Goal: Use online tool/utility: Use online tool/utility

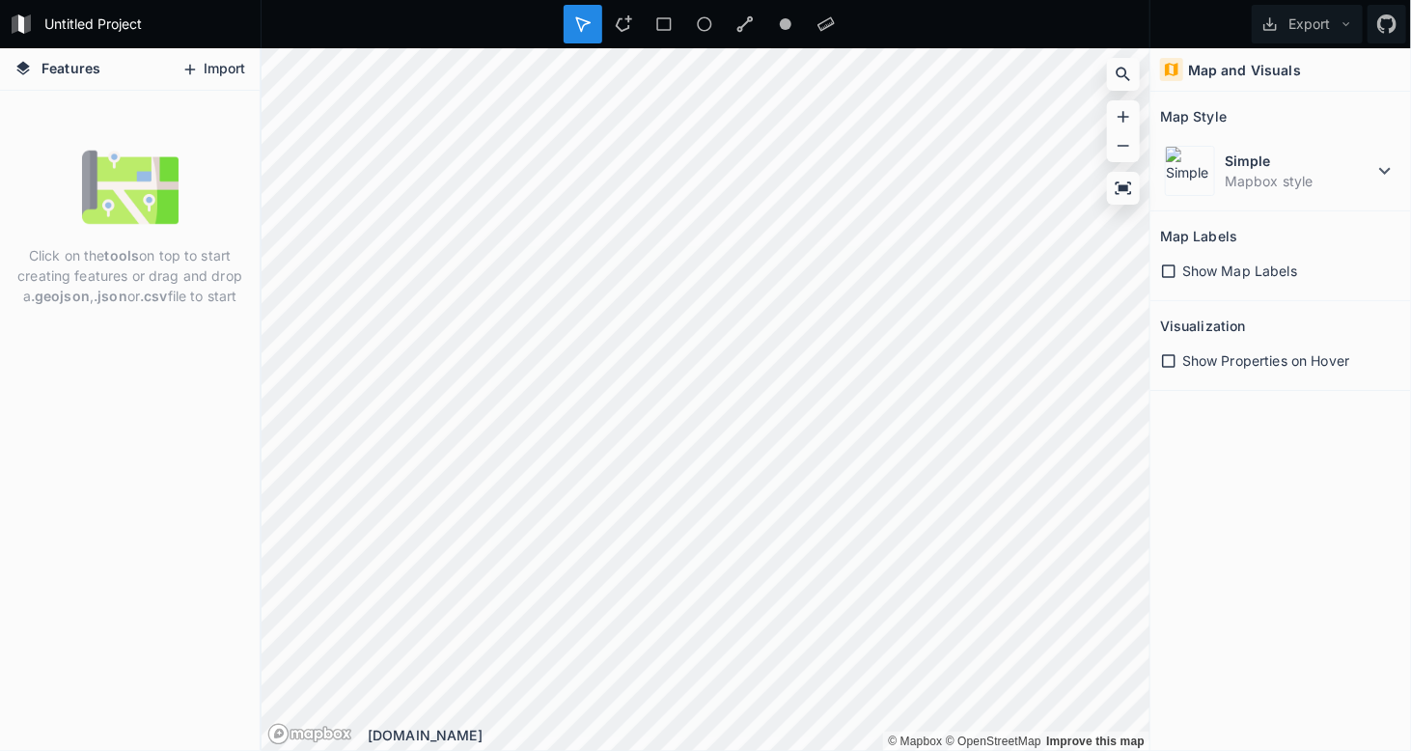
click at [197, 63] on icon at bounding box center [189, 69] width 17 height 17
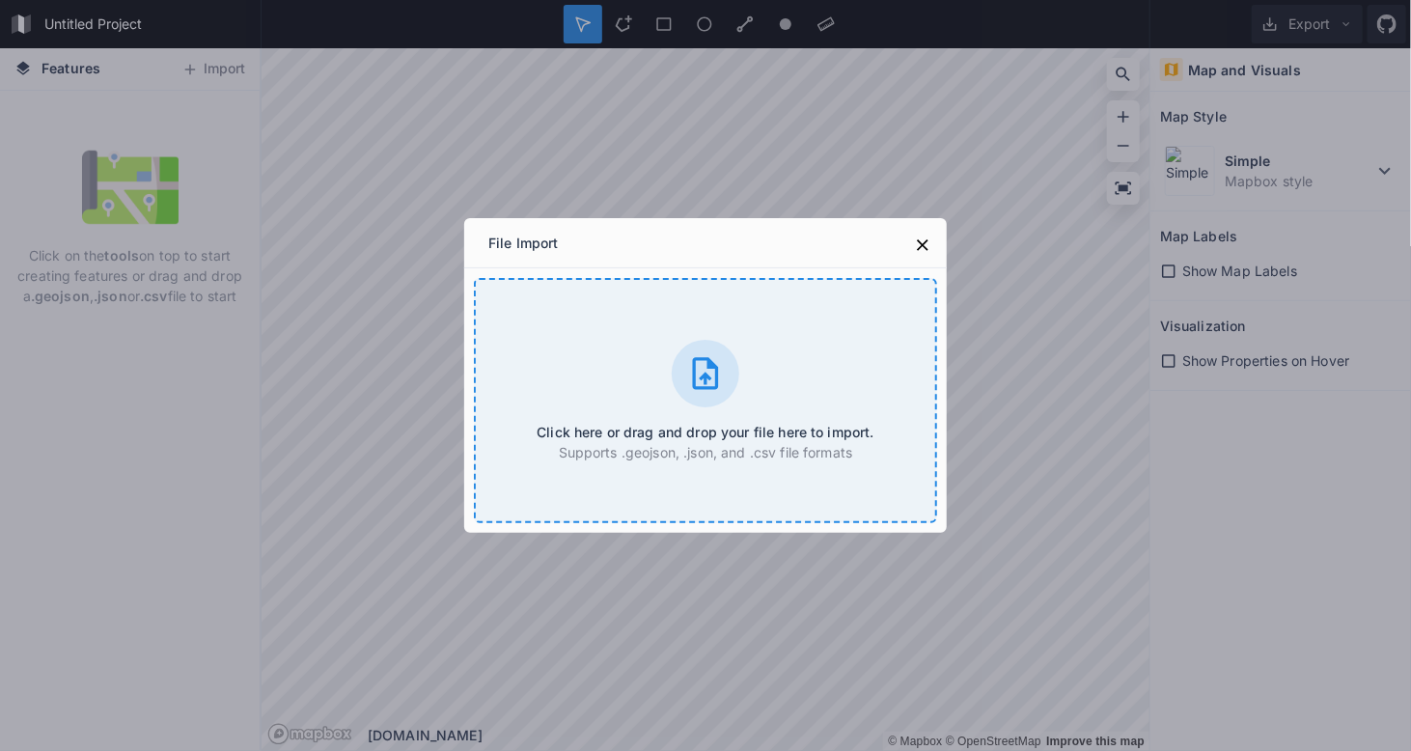
click at [842, 348] on div "Click here or drag and drop your file here to import. Supports .geojson, .json,…" at bounding box center [705, 400] width 463 height 245
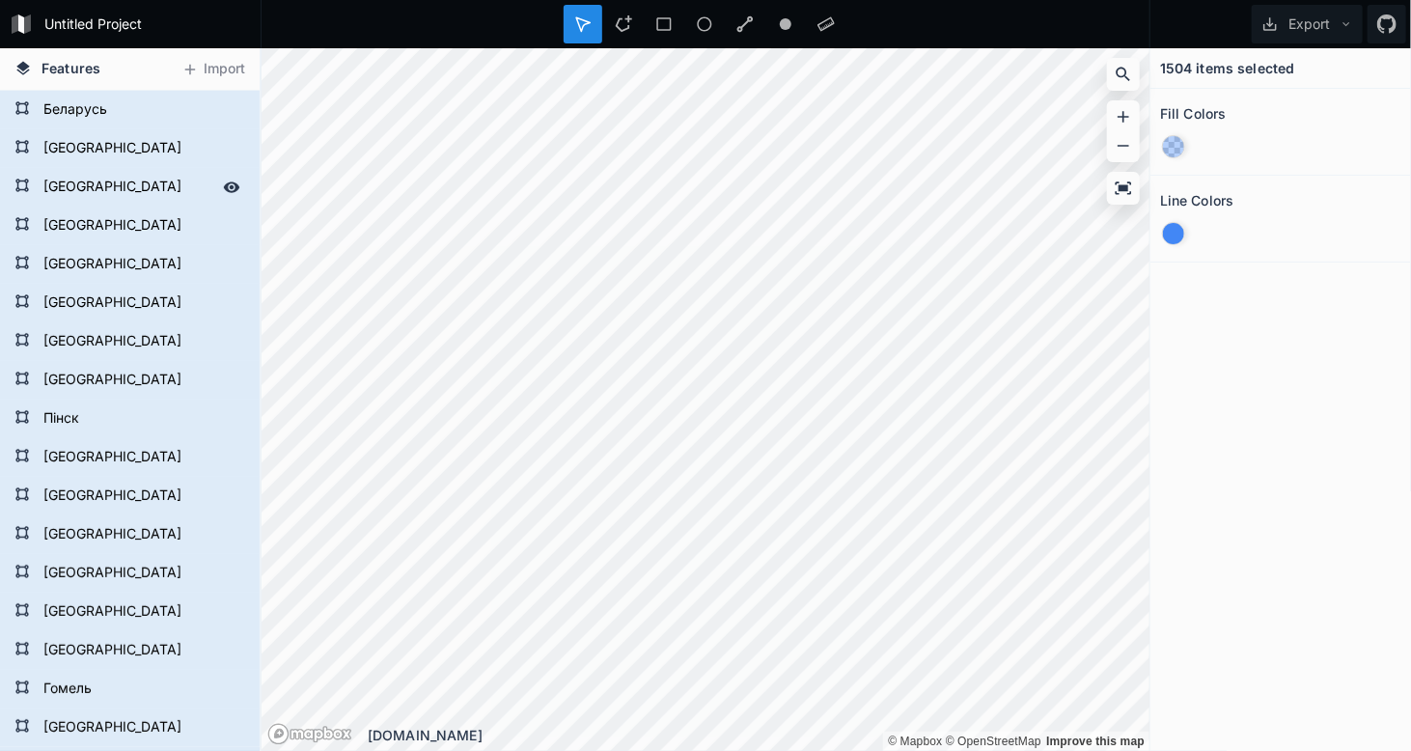
click at [79, 185] on form "[GEOGRAPHIC_DATA]" at bounding box center [128, 187] width 180 height 29
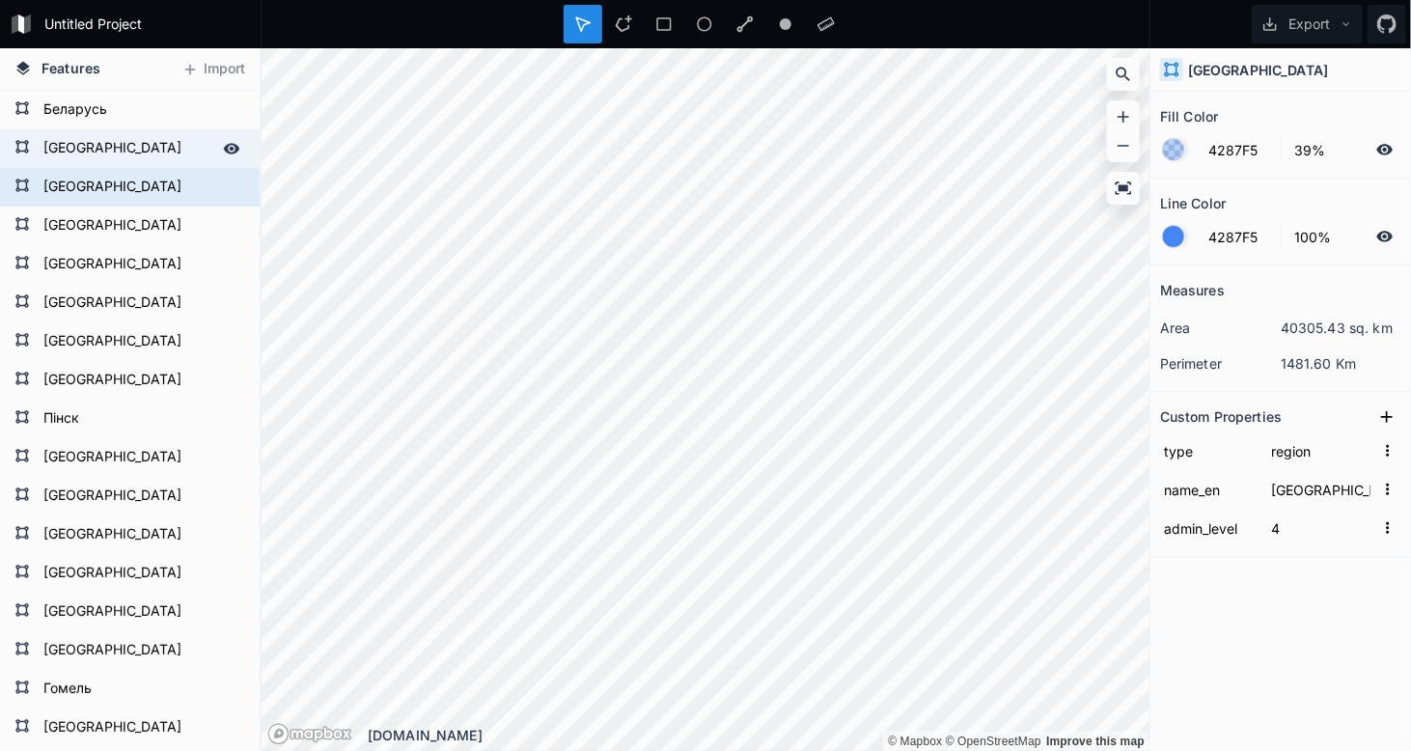
click at [88, 151] on form "[GEOGRAPHIC_DATA]" at bounding box center [128, 148] width 180 height 29
type input "capital"
type input "[GEOGRAPHIC_DATA]"
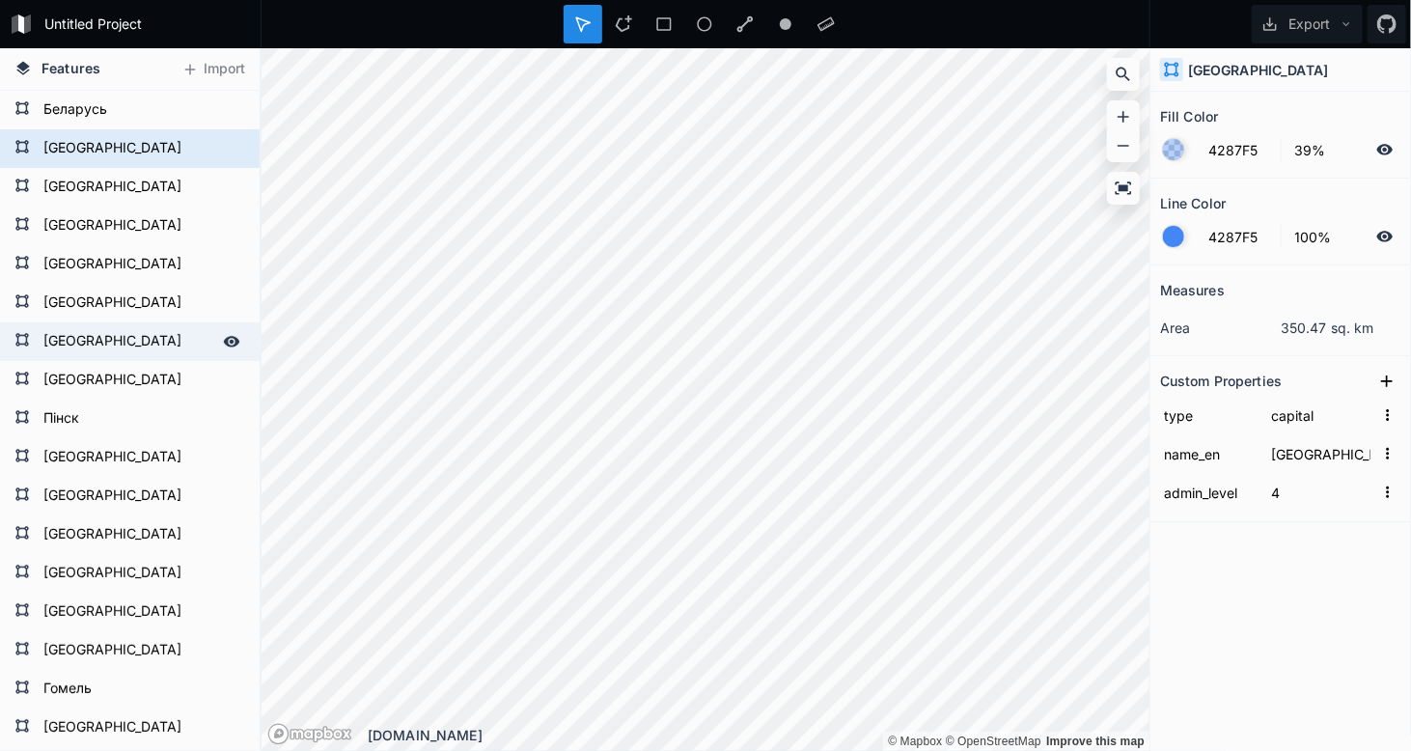
click at [90, 322] on div "[GEOGRAPHIC_DATA]" at bounding box center [130, 341] width 260 height 39
type input "region"
type input "[GEOGRAPHIC_DATA]"
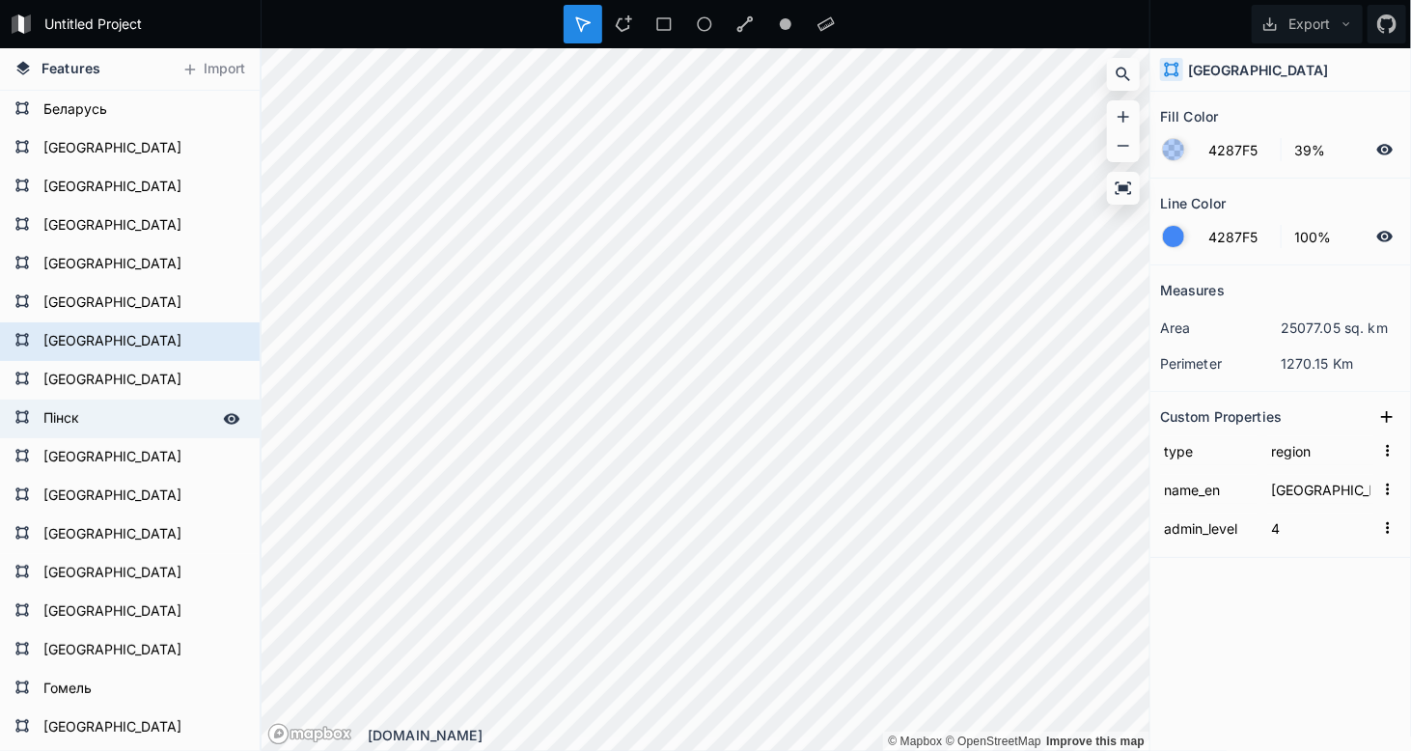
click at [43, 412] on form "Пінск" at bounding box center [128, 418] width 180 height 29
type input "city"
type input "Pinsk"
type input "6"
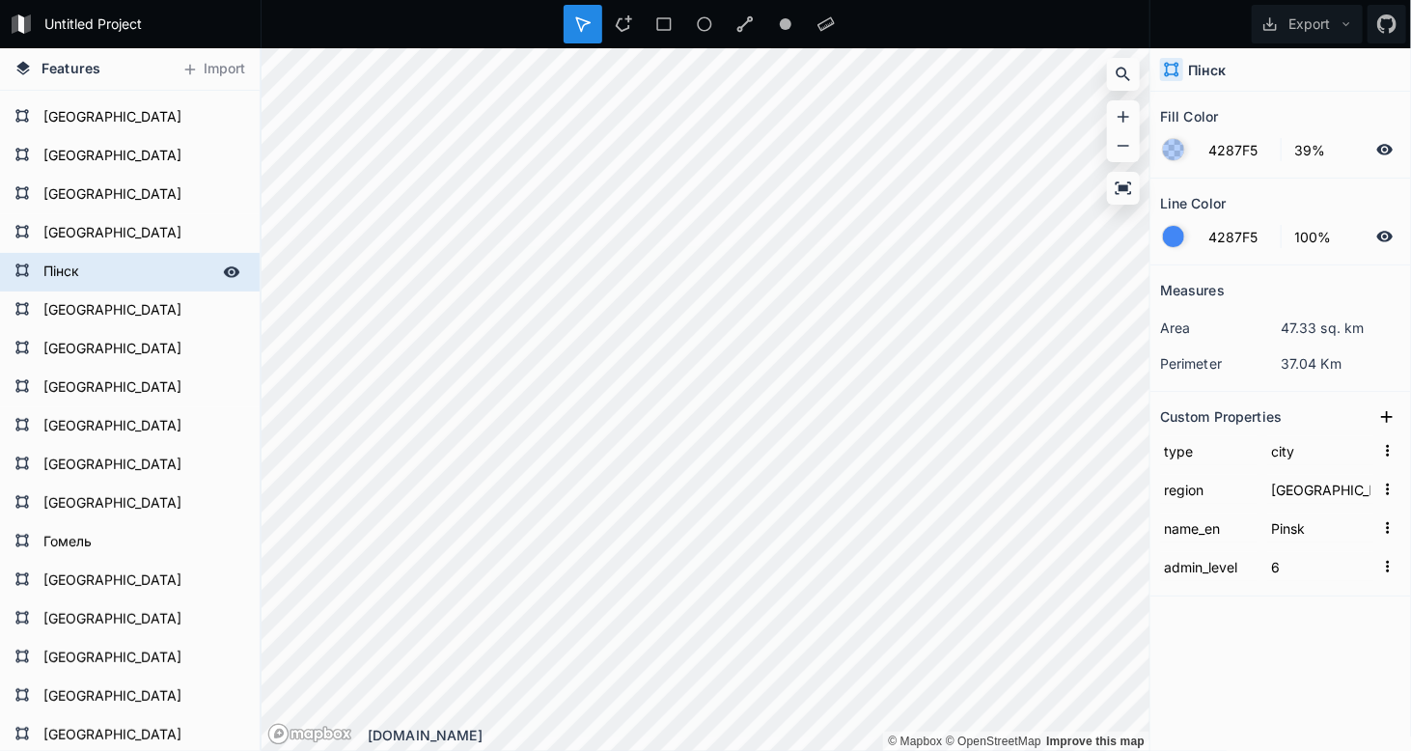
scroll to position [290, 0]
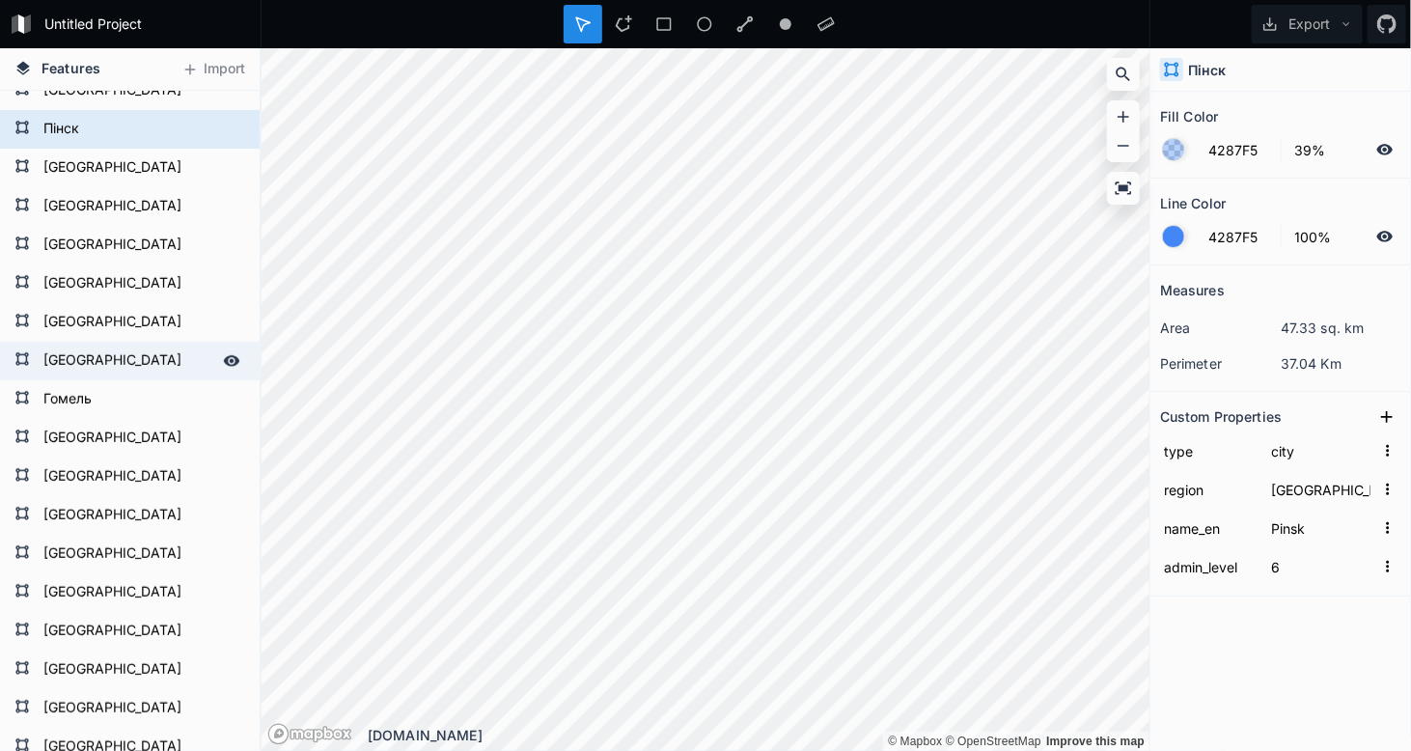
click at [75, 342] on div "[GEOGRAPHIC_DATA]" at bounding box center [130, 361] width 260 height 39
type input "district"
type input "Smarhon' District"
type input "[GEOGRAPHIC_DATA]"
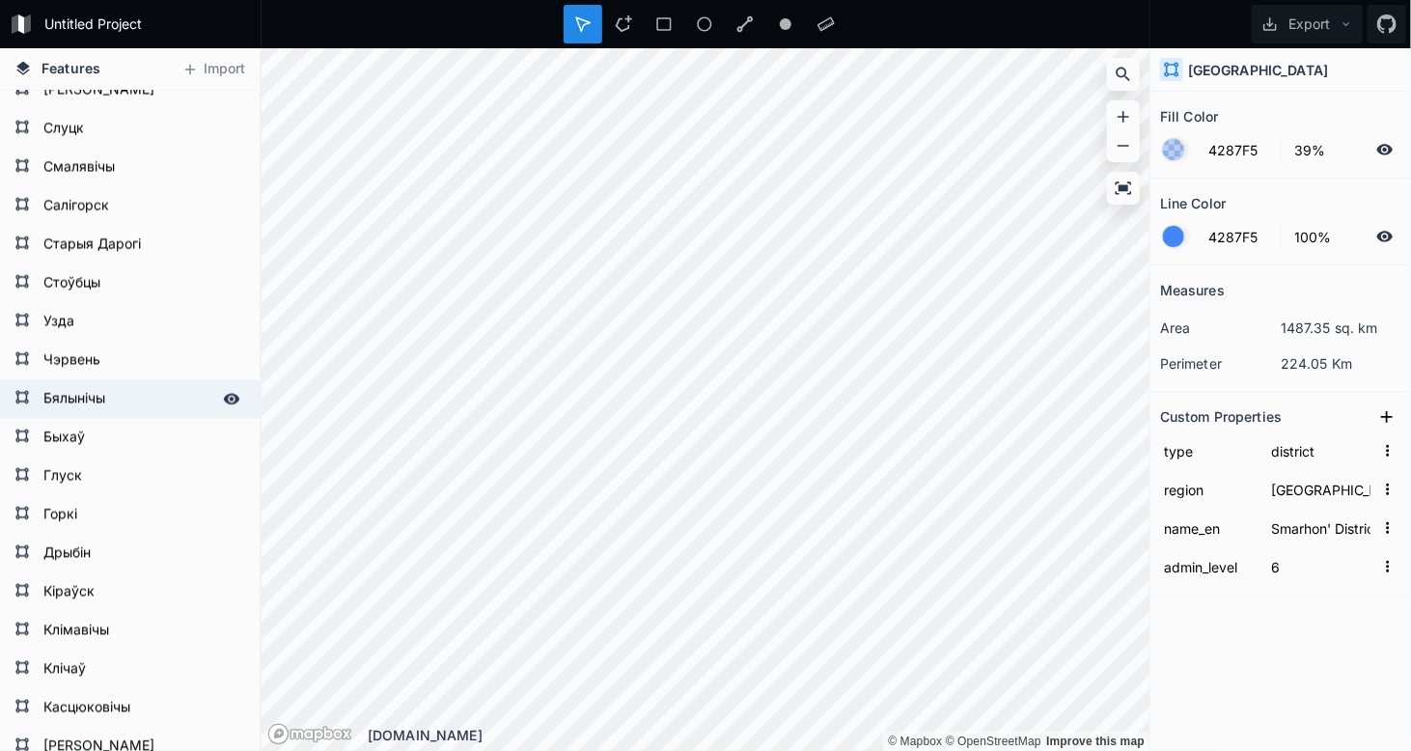
scroll to position [5984, 0]
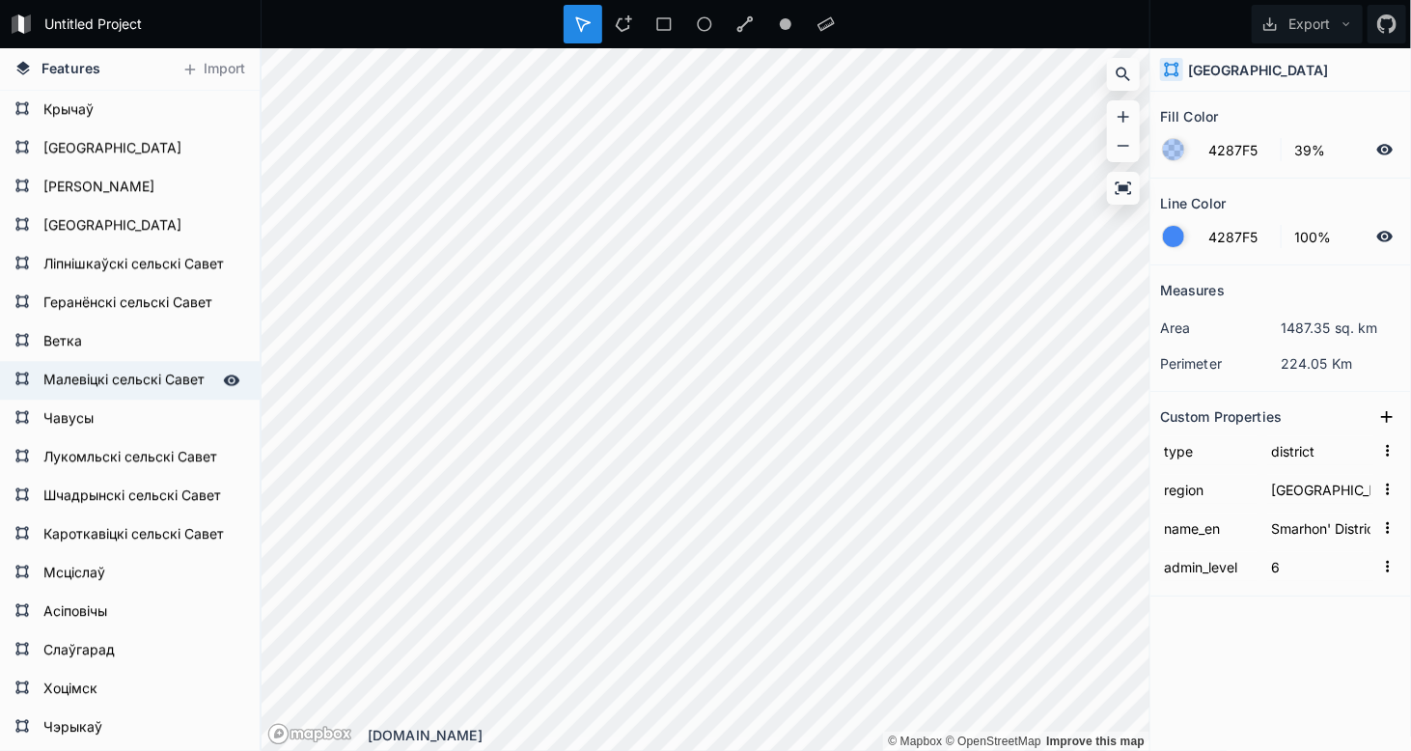
click at [172, 370] on form "Малевіцкі сельскі Савет" at bounding box center [128, 380] width 180 height 29
type input "land"
type input "Malievicki [PERSON_NAME] [PERSON_NAME]"
type input "9"
type input "[GEOGRAPHIC_DATA]"
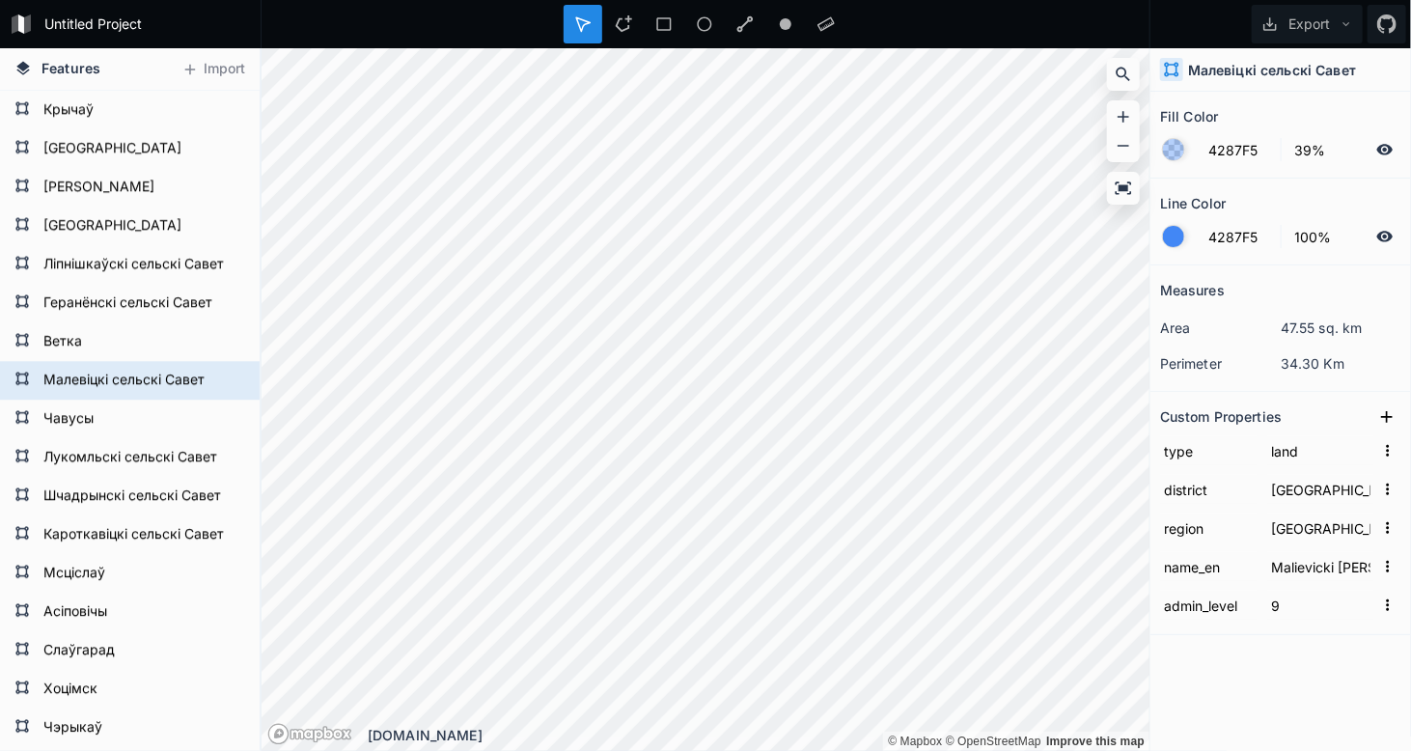
click at [1390, 237] on icon at bounding box center [1385, 236] width 16 height 11
click at [1390, 149] on icon at bounding box center [1385, 149] width 16 height 11
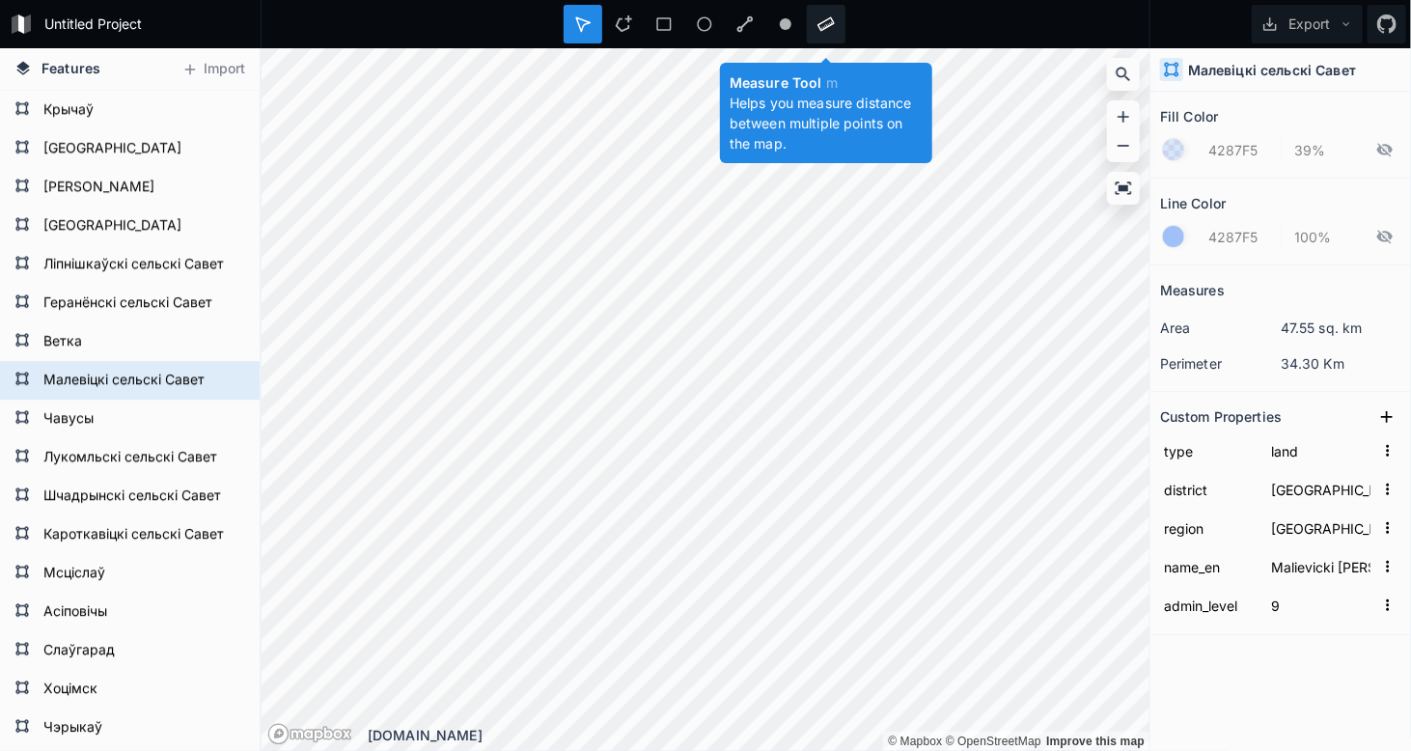
click at [837, 23] on div at bounding box center [826, 24] width 39 height 39
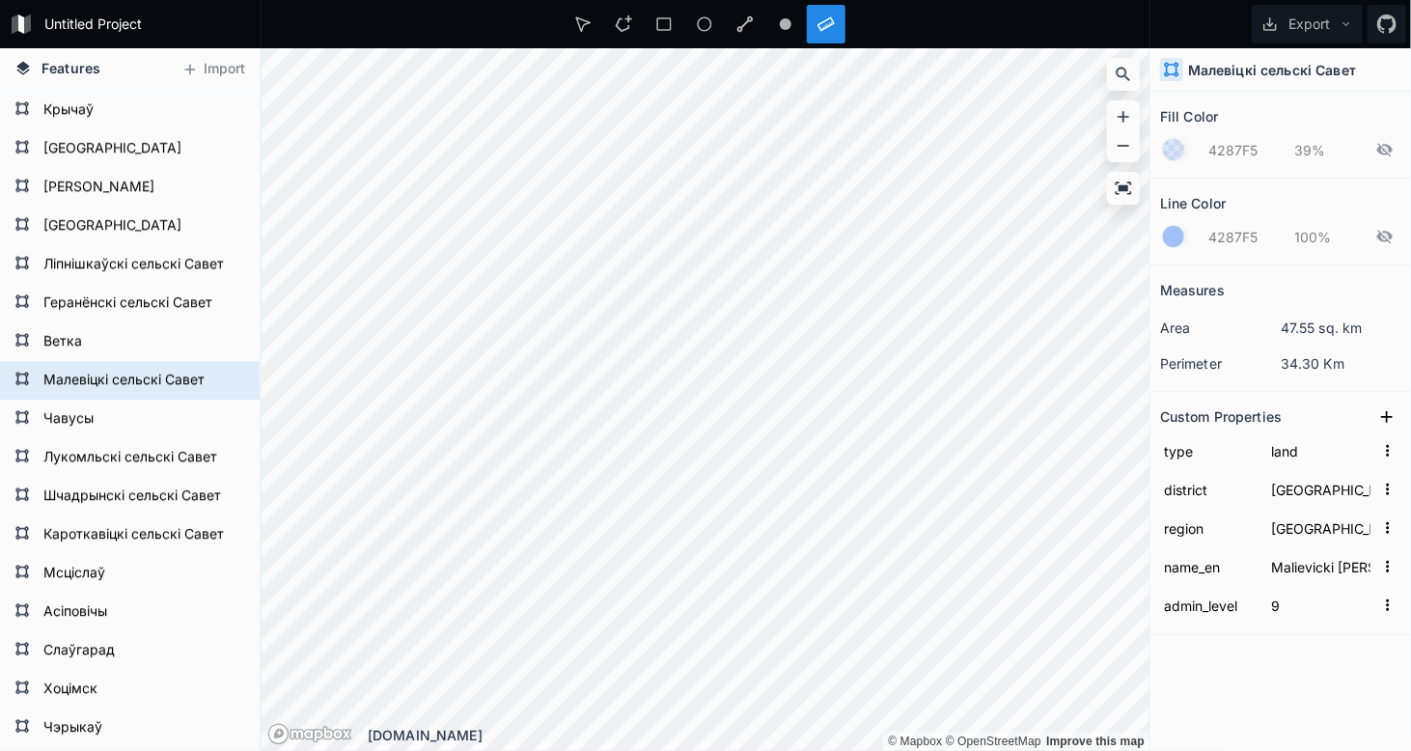
click at [1239, 101] on div "Fill Color" at bounding box center [1280, 116] width 241 height 30
click at [1344, 18] on icon at bounding box center [1347, 24] width 14 height 14
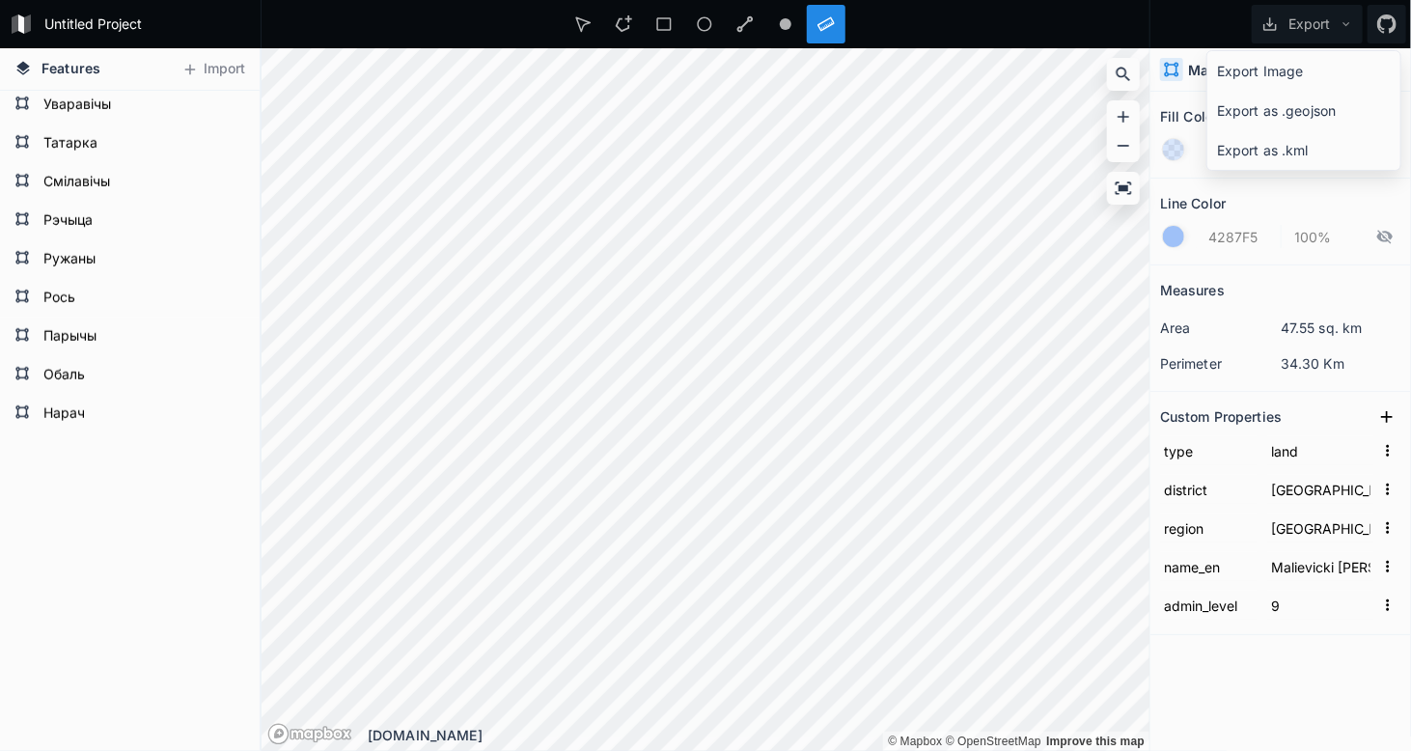
scroll to position [57694, 0]
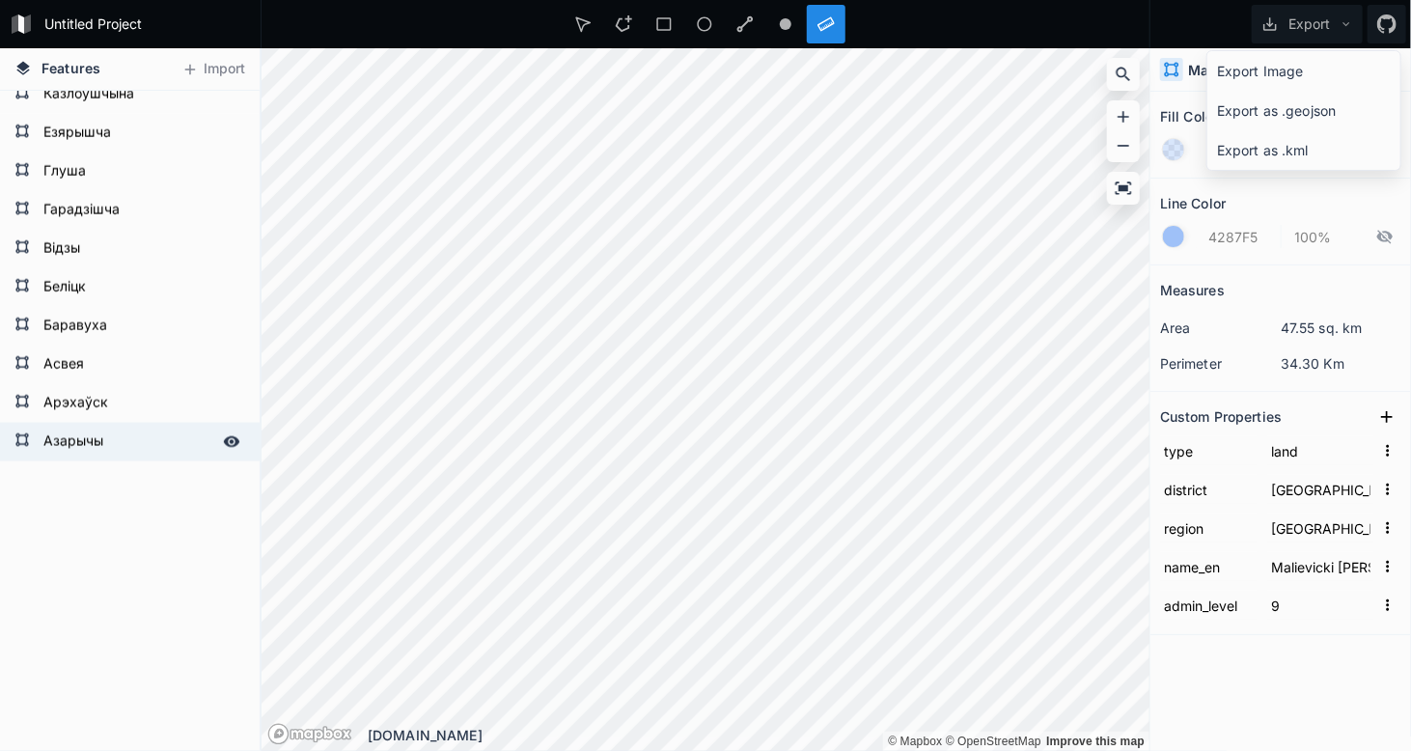
click at [101, 449] on form "Азарычы" at bounding box center [128, 442] width 180 height 29
type input "small town"
type input "[GEOGRAPHIC_DATA]"
